Goal: Navigation & Orientation: Understand site structure

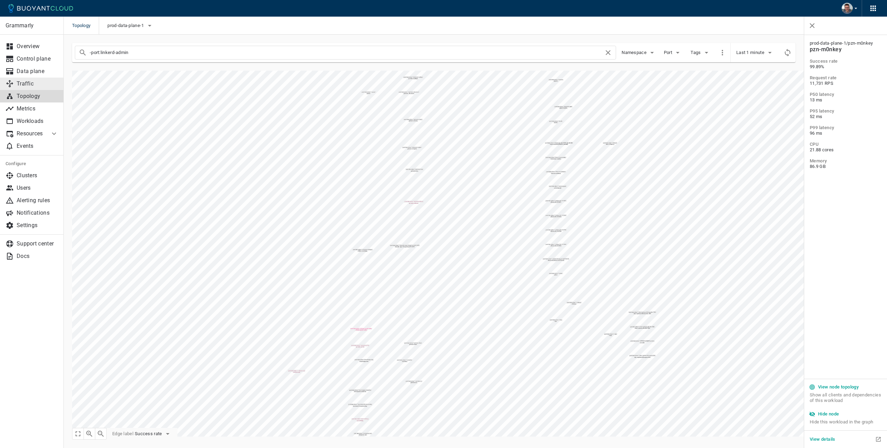
click at [27, 81] on p "Traffic" at bounding box center [38, 83] width 42 height 7
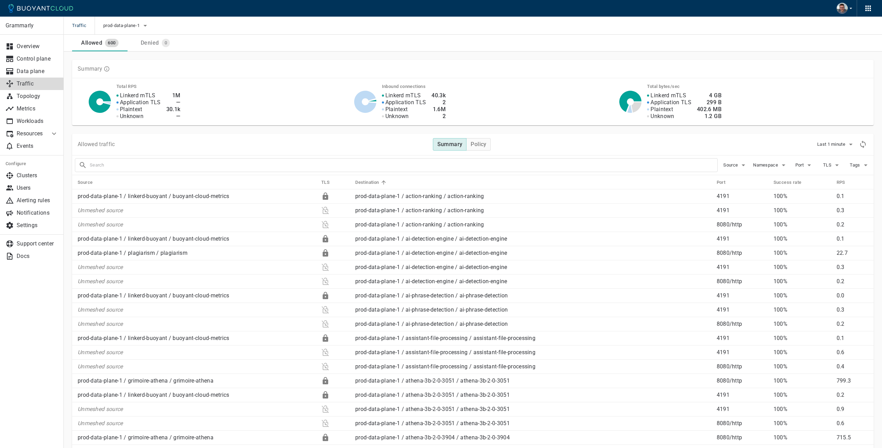
click at [229, 169] on input "text" at bounding box center [403, 165] width 627 height 10
click at [29, 96] on p "Topology" at bounding box center [38, 96] width 42 height 7
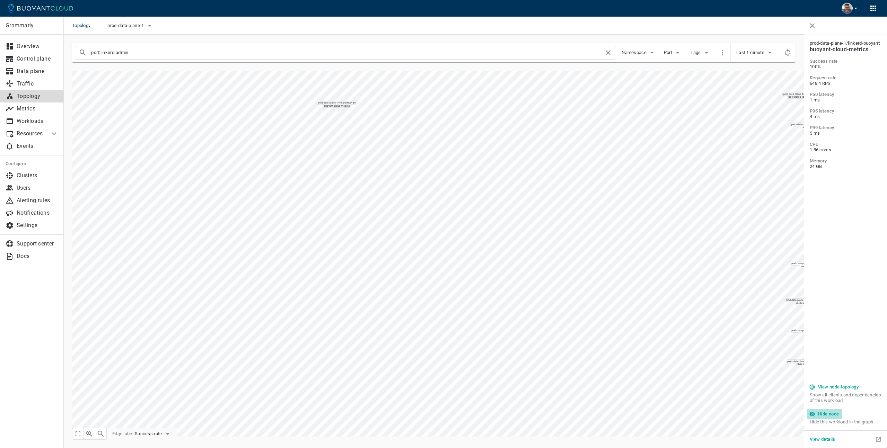
click at [832, 416] on h5 "Hide node" at bounding box center [828, 415] width 21 height 6
click at [836, 419] on button "Hide node" at bounding box center [824, 414] width 35 height 10
